Goal: Task Accomplishment & Management: Use online tool/utility

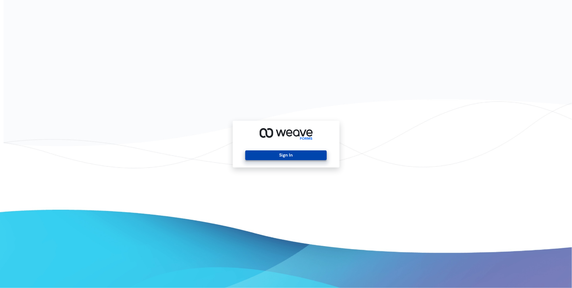
click at [279, 153] on button "Sign In" at bounding box center [285, 155] width 81 height 10
